Goal: Register for event/course

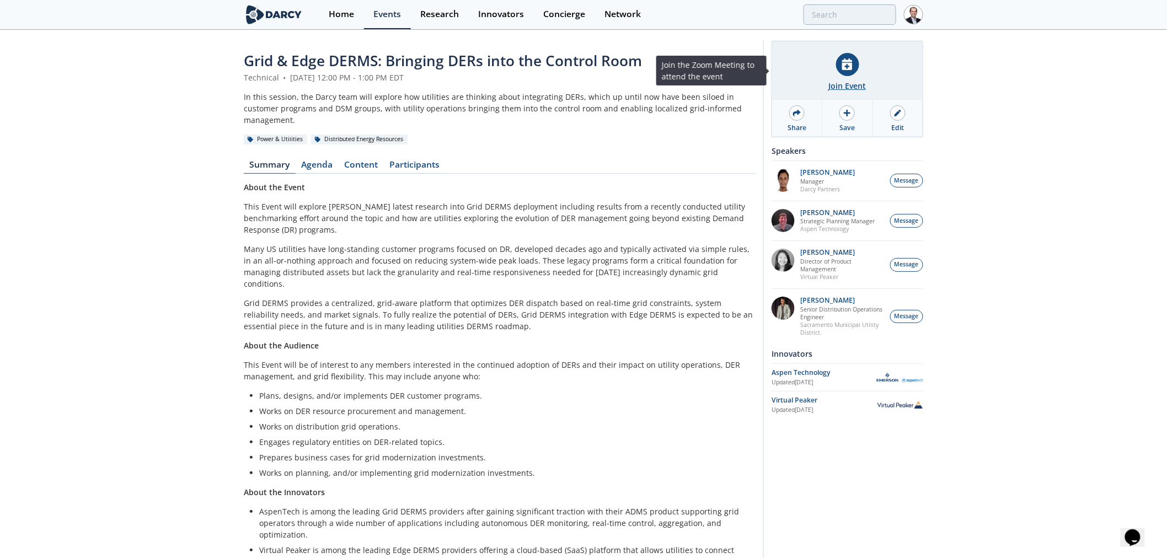
click at [835, 70] on div "Join Event" at bounding box center [847, 70] width 151 height 58
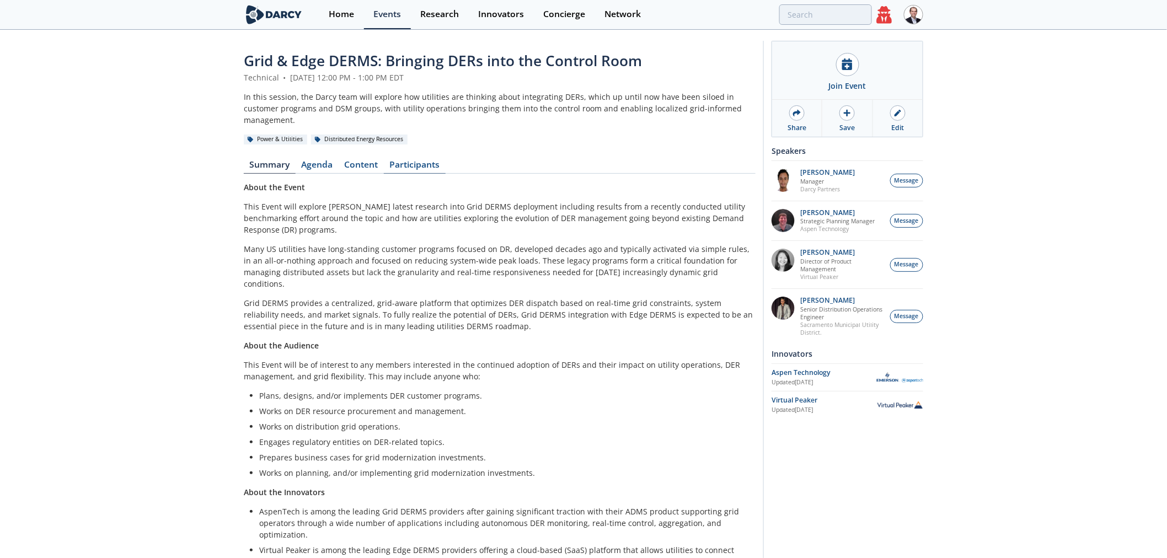
click at [423, 161] on link "Participants" at bounding box center [415, 167] width 62 height 13
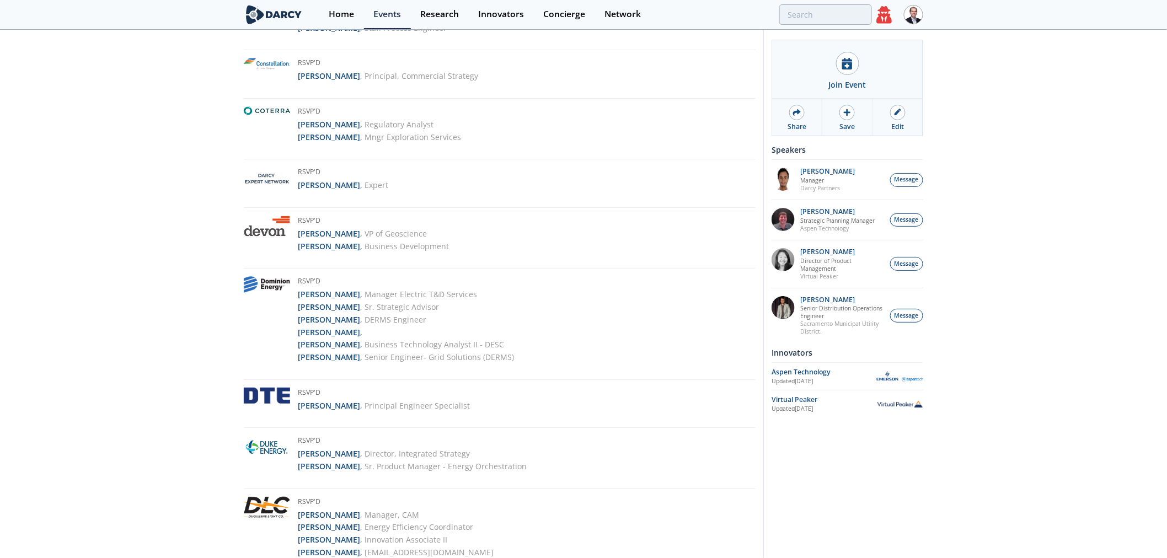
scroll to position [1406, 0]
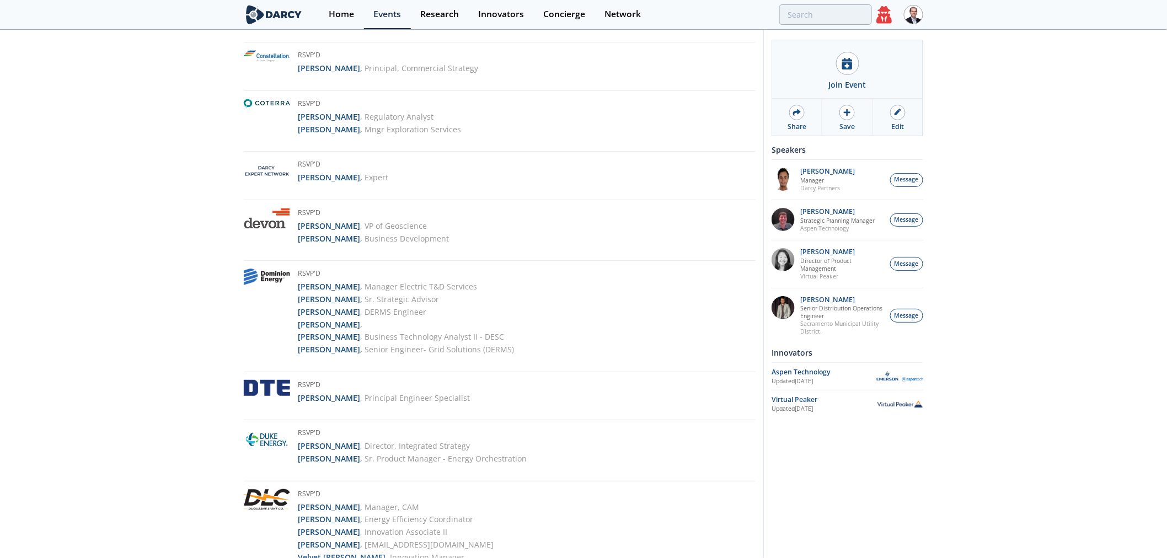
click at [887, 11] on icon at bounding box center [884, 14] width 15 height 17
